Goal: Information Seeking & Learning: Learn about a topic

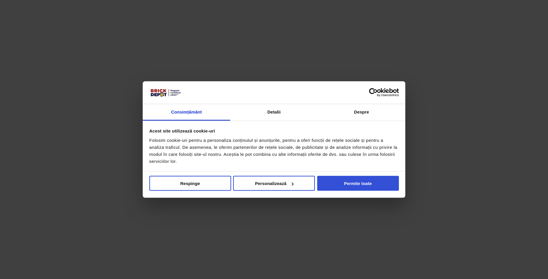
click at [347, 189] on button "Permite toate" at bounding box center [358, 183] width 82 height 15
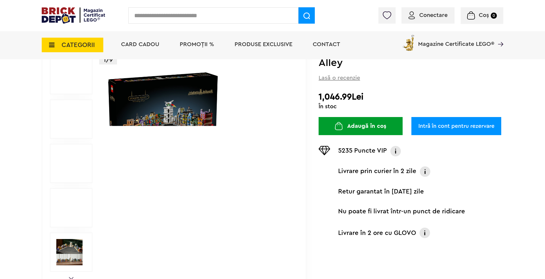
scroll to position [58, 0]
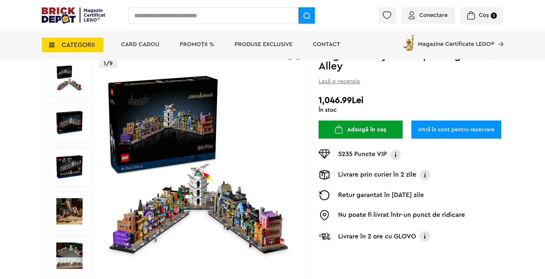
click at [75, 120] on img at bounding box center [69, 122] width 26 height 26
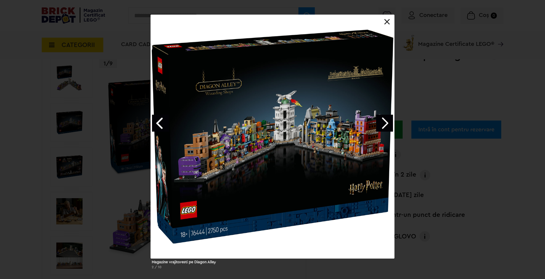
click at [379, 126] on link "Next image" at bounding box center [384, 123] width 17 height 17
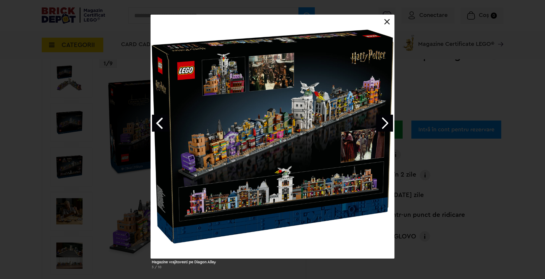
click at [379, 126] on link "Next image" at bounding box center [384, 123] width 17 height 17
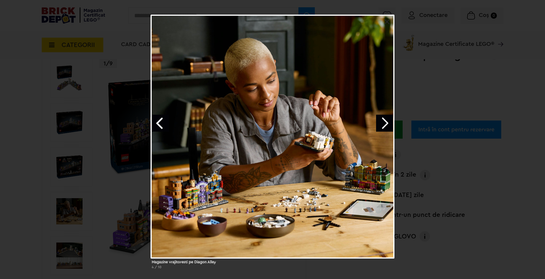
click at [380, 124] on link "Next image" at bounding box center [384, 123] width 17 height 17
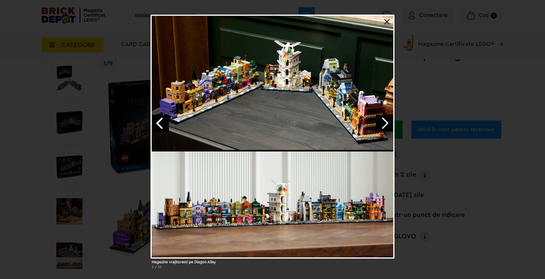
click at [380, 124] on link "Next image" at bounding box center [384, 123] width 17 height 17
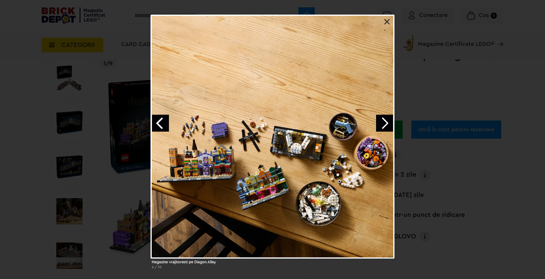
click at [387, 123] on link "Next image" at bounding box center [384, 123] width 17 height 17
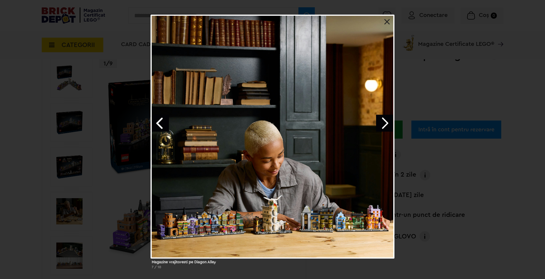
click at [387, 123] on link "Next image" at bounding box center [384, 123] width 17 height 17
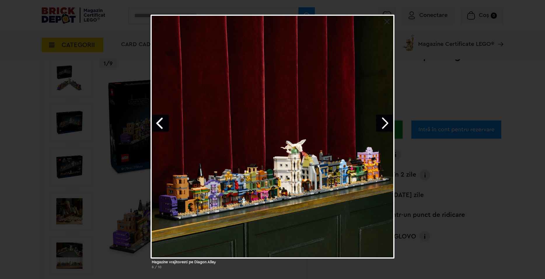
click at [104, 139] on div "Magazine vrajitoresti pe Diagon Alley 8 / 10" at bounding box center [272, 144] width 545 height 259
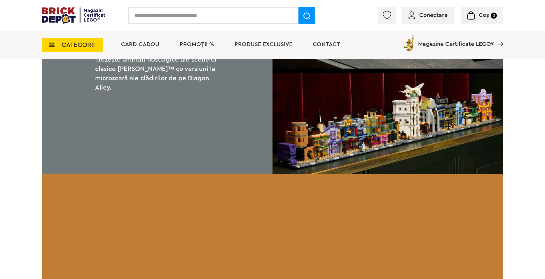
scroll to position [934, 0]
